Goal: Information Seeking & Learning: Check status

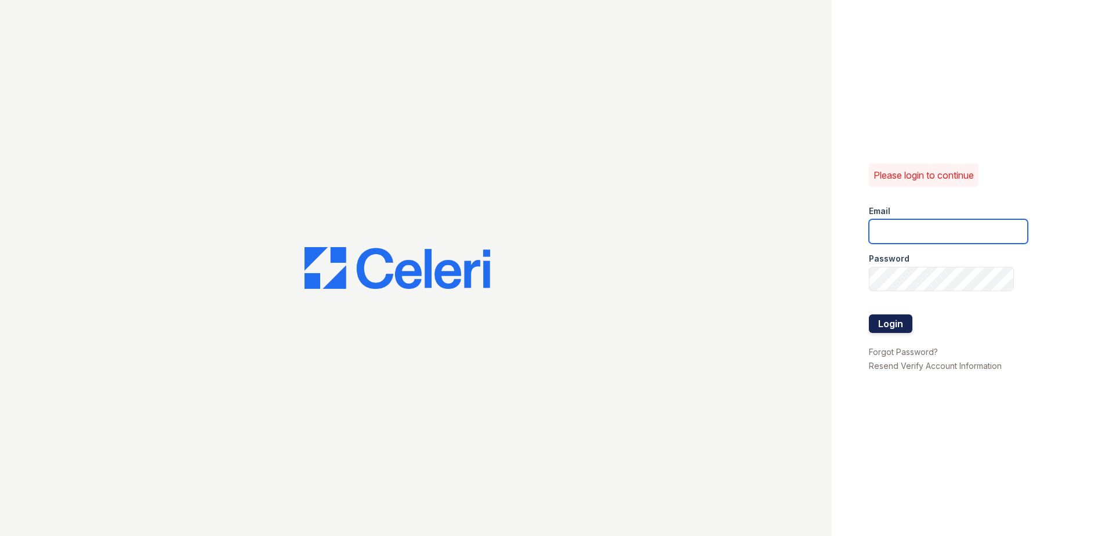
type input "[EMAIL_ADDRESS][DOMAIN_NAME]"
click at [897, 327] on button "Login" at bounding box center [890, 323] width 43 height 19
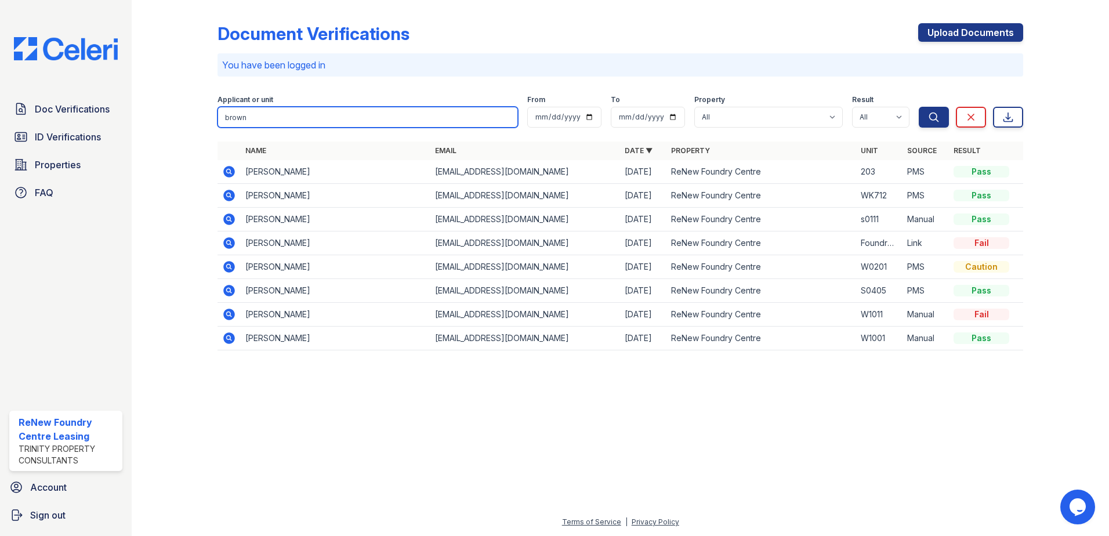
click at [292, 114] on input "brown" at bounding box center [367, 117] width 300 height 21
drag, startPoint x: 195, startPoint y: 123, endPoint x: 166, endPoint y: 118, distance: 28.8
click at [166, 118] on div "Document Verifications Upload Documents You have been logged in Filter Applican…" at bounding box center [620, 190] width 940 height 380
type input "[PERSON_NAME]"
click at [919, 107] on button "Search" at bounding box center [934, 117] width 30 height 21
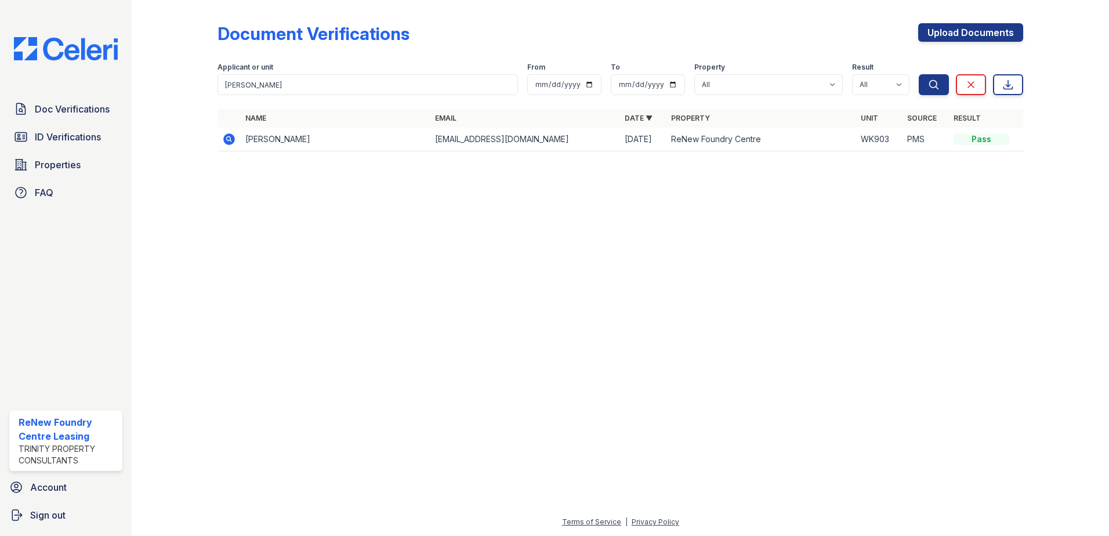
click at [224, 146] on icon at bounding box center [229, 139] width 14 height 14
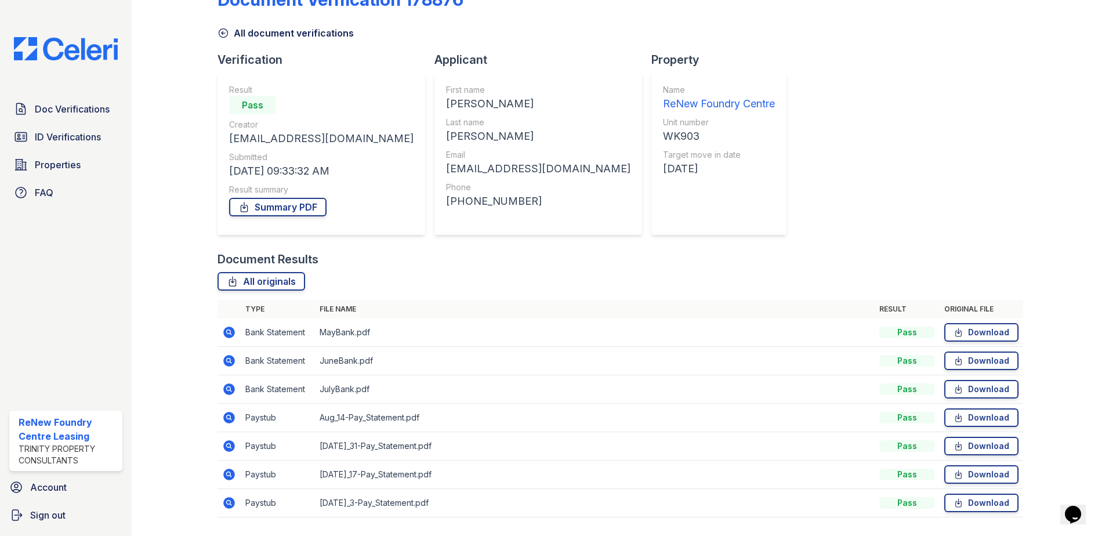
scroll to position [67, 0]
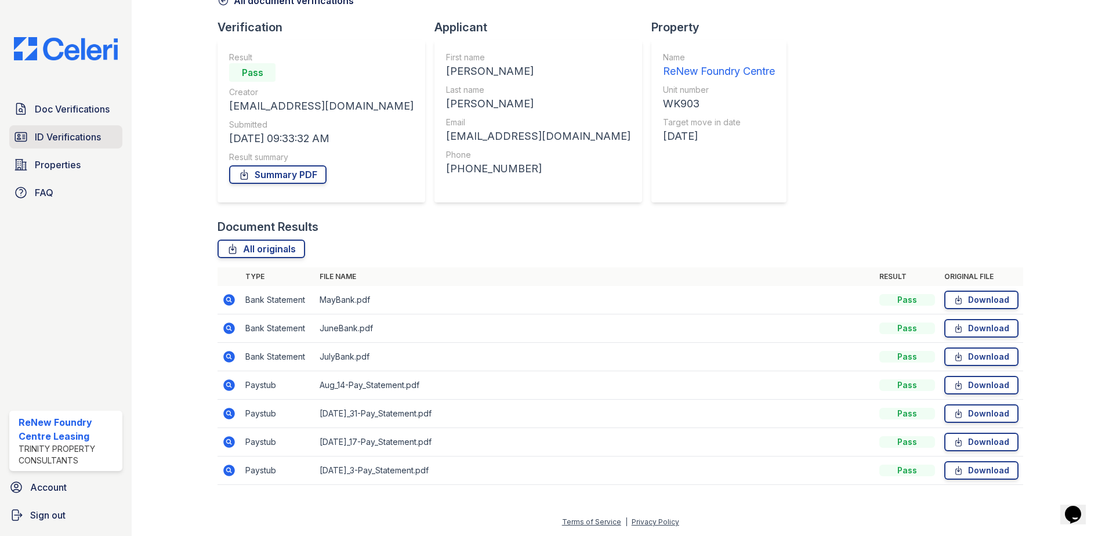
click at [38, 142] on span "ID Verifications" at bounding box center [68, 137] width 66 height 14
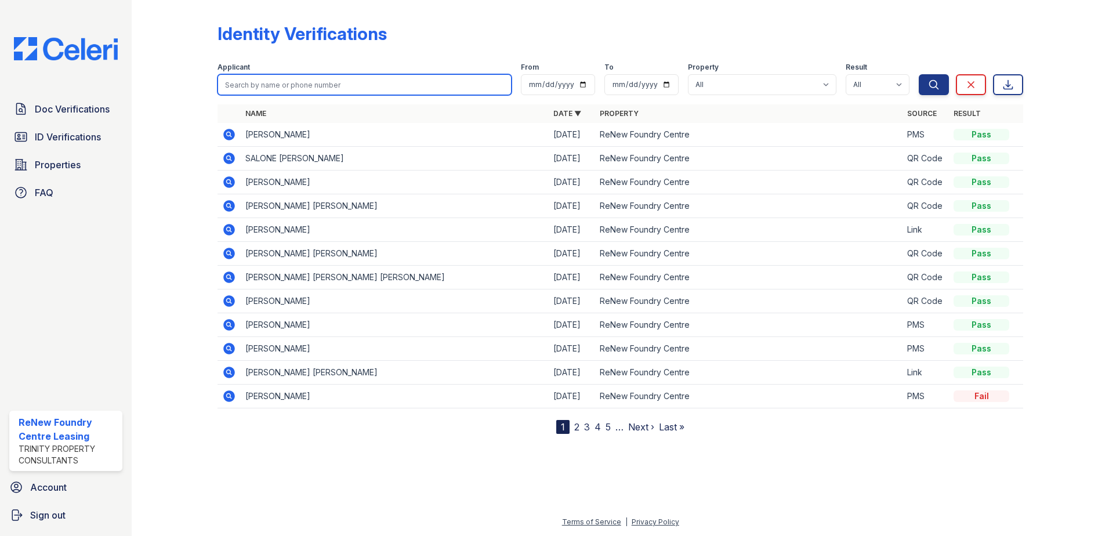
click at [308, 85] on input "search" at bounding box center [364, 84] width 294 height 21
type input "melissa"
click at [919, 74] on button "Search" at bounding box center [934, 84] width 30 height 21
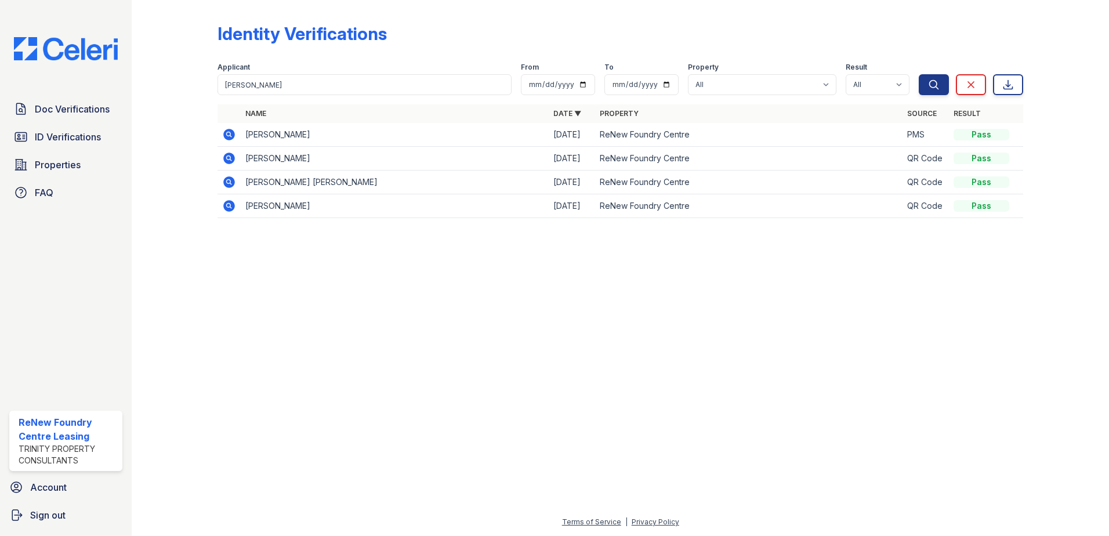
click at [231, 136] on icon at bounding box center [229, 135] width 14 height 14
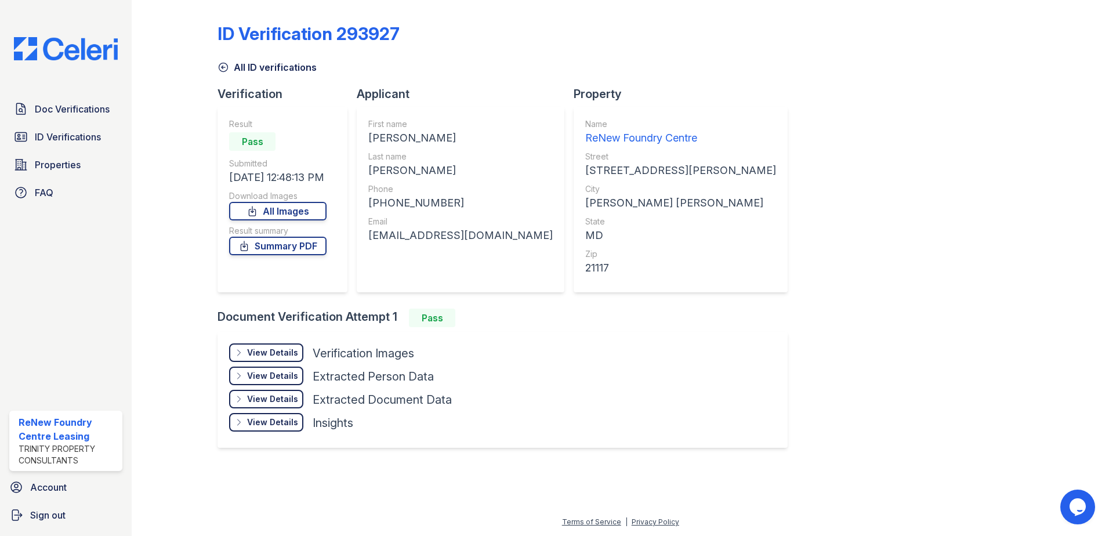
click at [281, 353] on div "View Details" at bounding box center [272, 353] width 51 height 12
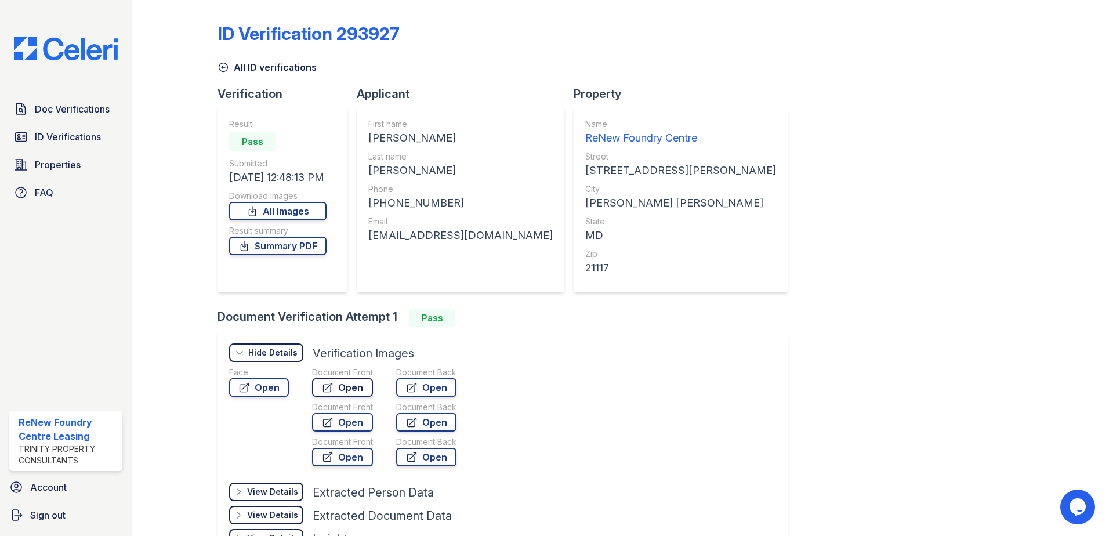
click at [361, 391] on link "Open" at bounding box center [342, 387] width 61 height 19
click at [303, 244] on link "Summary PDF" at bounding box center [277, 246] width 97 height 19
